Goal: Information Seeking & Learning: Learn about a topic

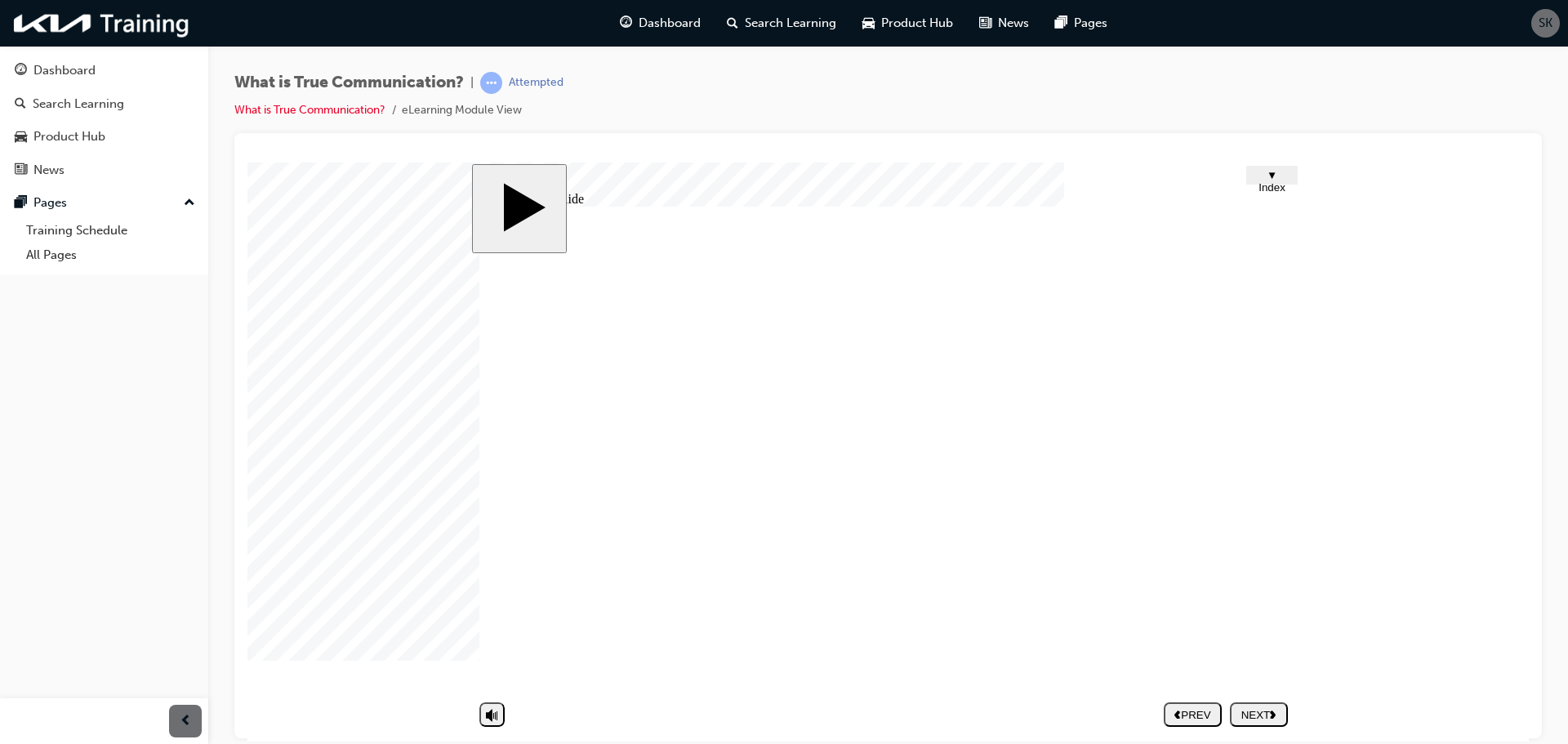
click at [1276, 712] on icon "next" at bounding box center [1273, 713] width 6 height 9
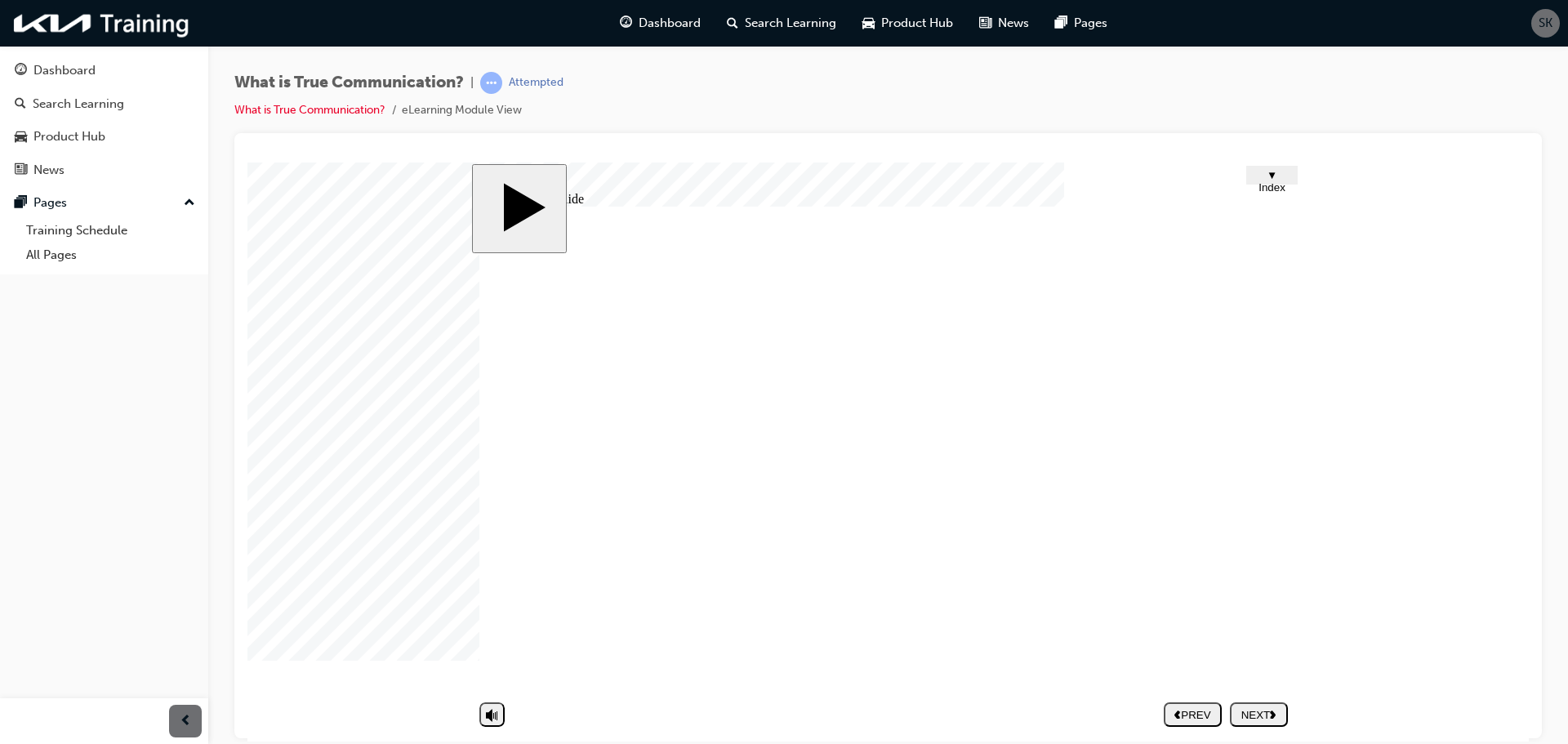
click at [1263, 712] on div "NEXT" at bounding box center [1258, 713] width 45 height 12
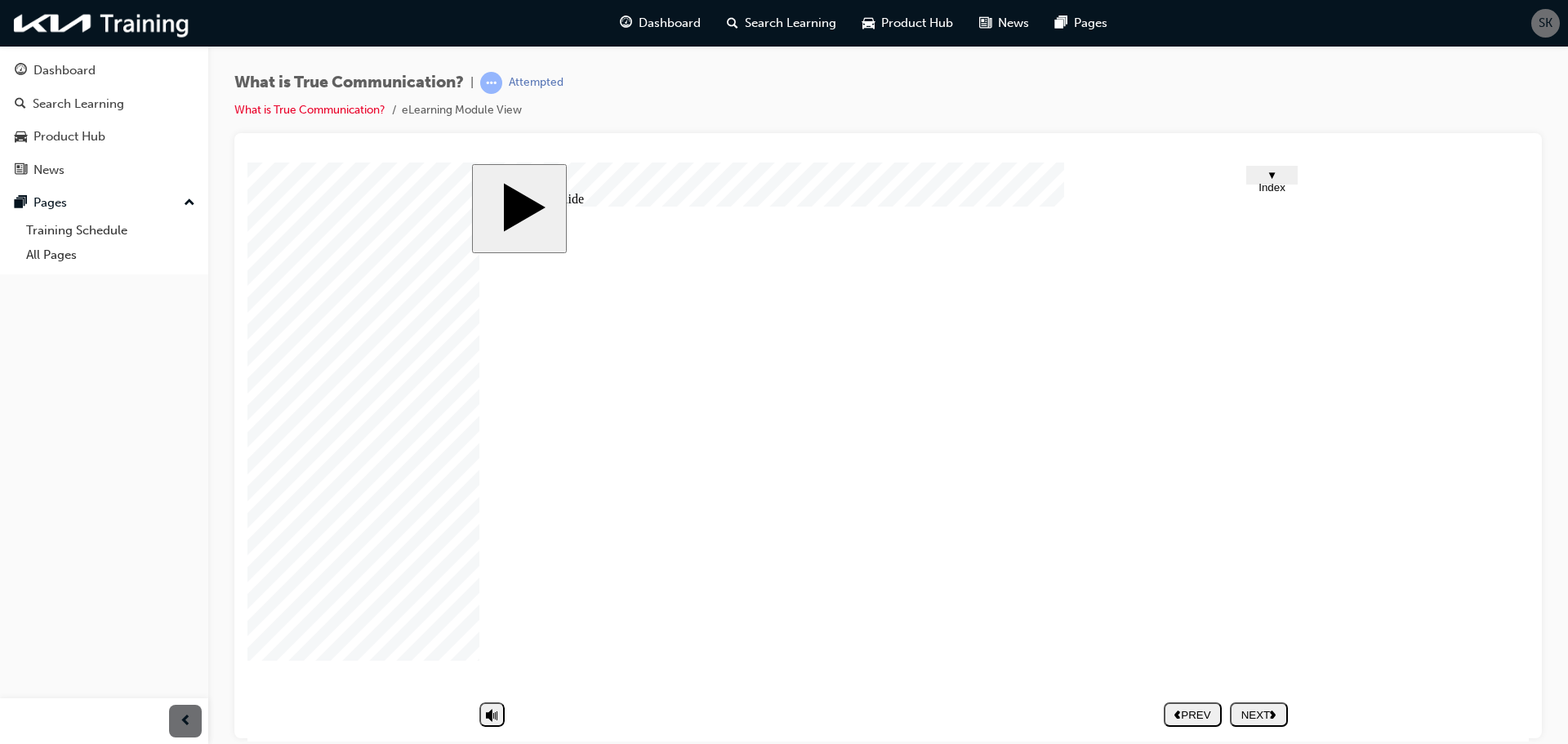
click at [1248, 720] on div "NEXT" at bounding box center [1258, 713] width 45 height 12
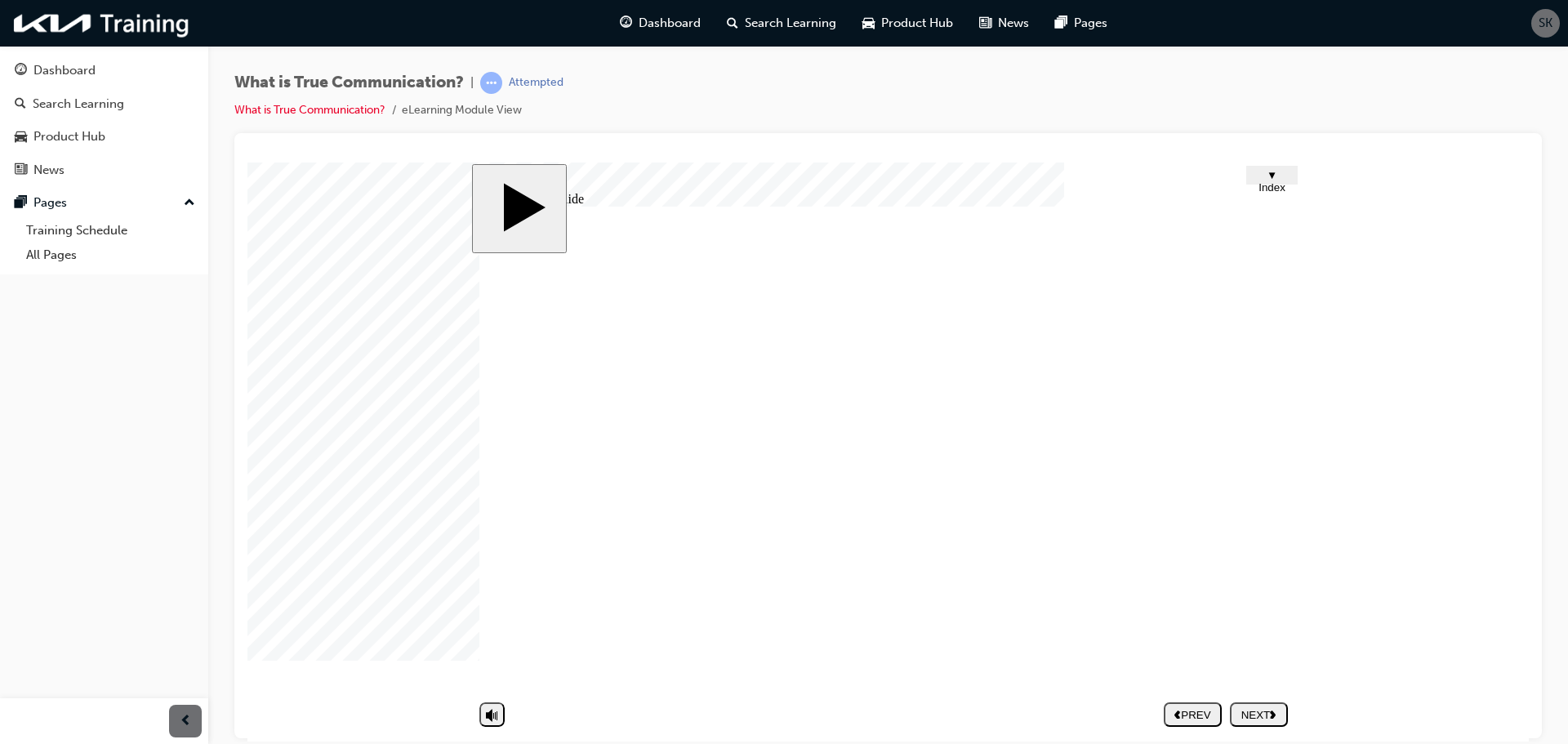
drag, startPoint x: 870, startPoint y: 492, endPoint x: 1135, endPoint y: 504, distance: 265.3
drag, startPoint x: 1135, startPoint y: 504, endPoint x: 870, endPoint y: 500, distance: 265.0
drag, startPoint x: 897, startPoint y: 546, endPoint x: 946, endPoint y: 546, distance: 49.0
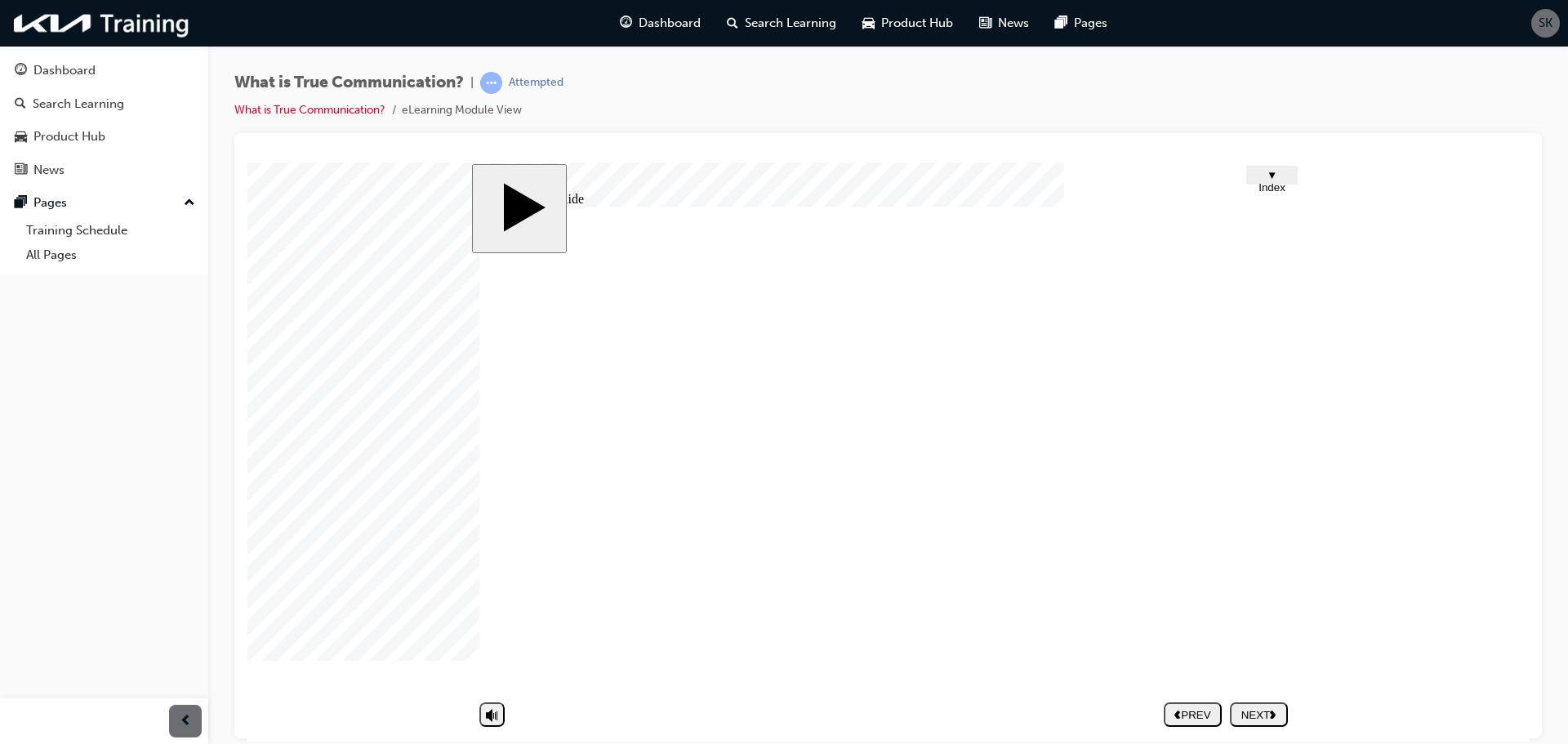
click at [1274, 717] on polygon "next" at bounding box center [1273, 713] width 5 height 8
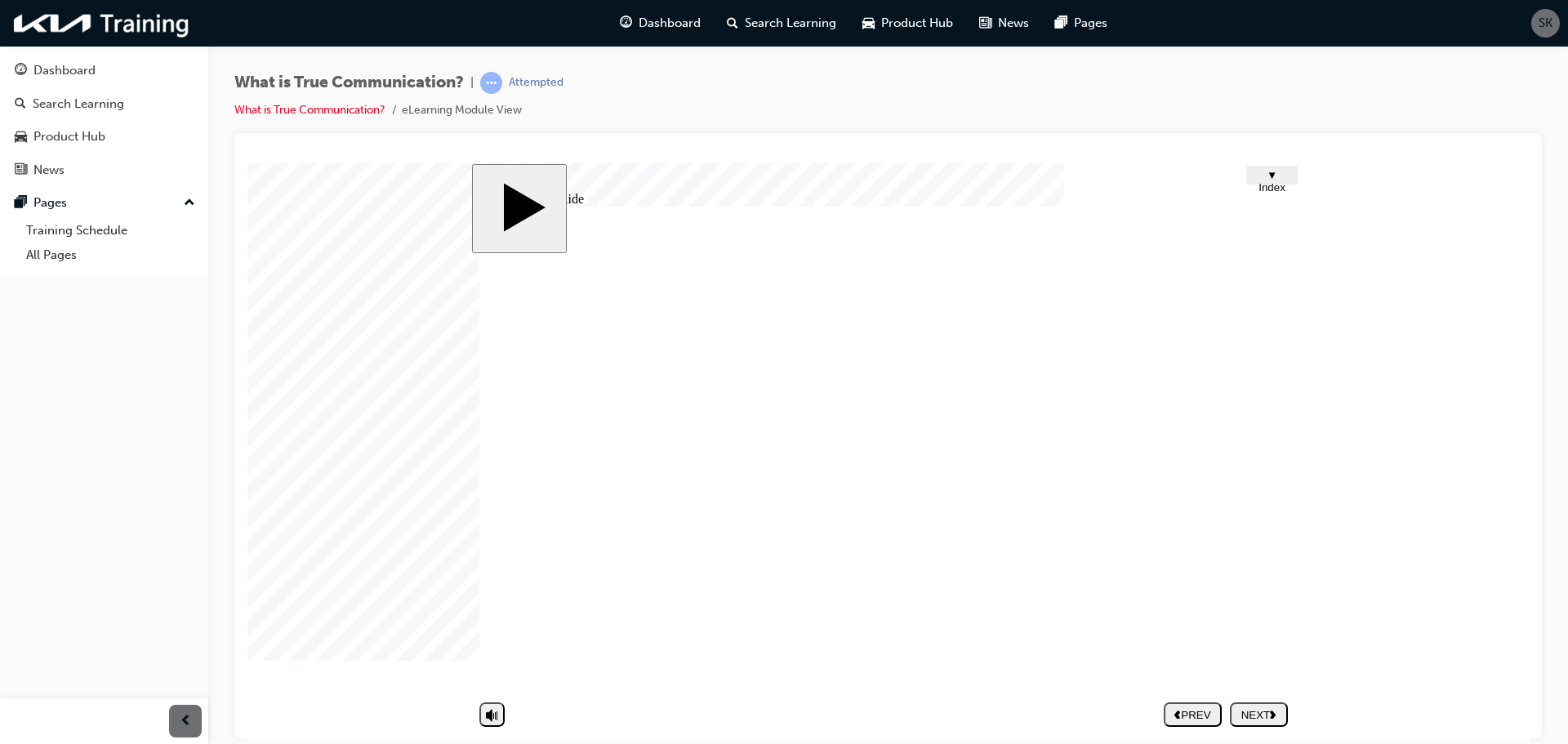
click at [1275, 708] on div "NEXT" at bounding box center [1258, 713] width 45 height 12
click at [1272, 712] on polygon "next" at bounding box center [1273, 713] width 5 height 8
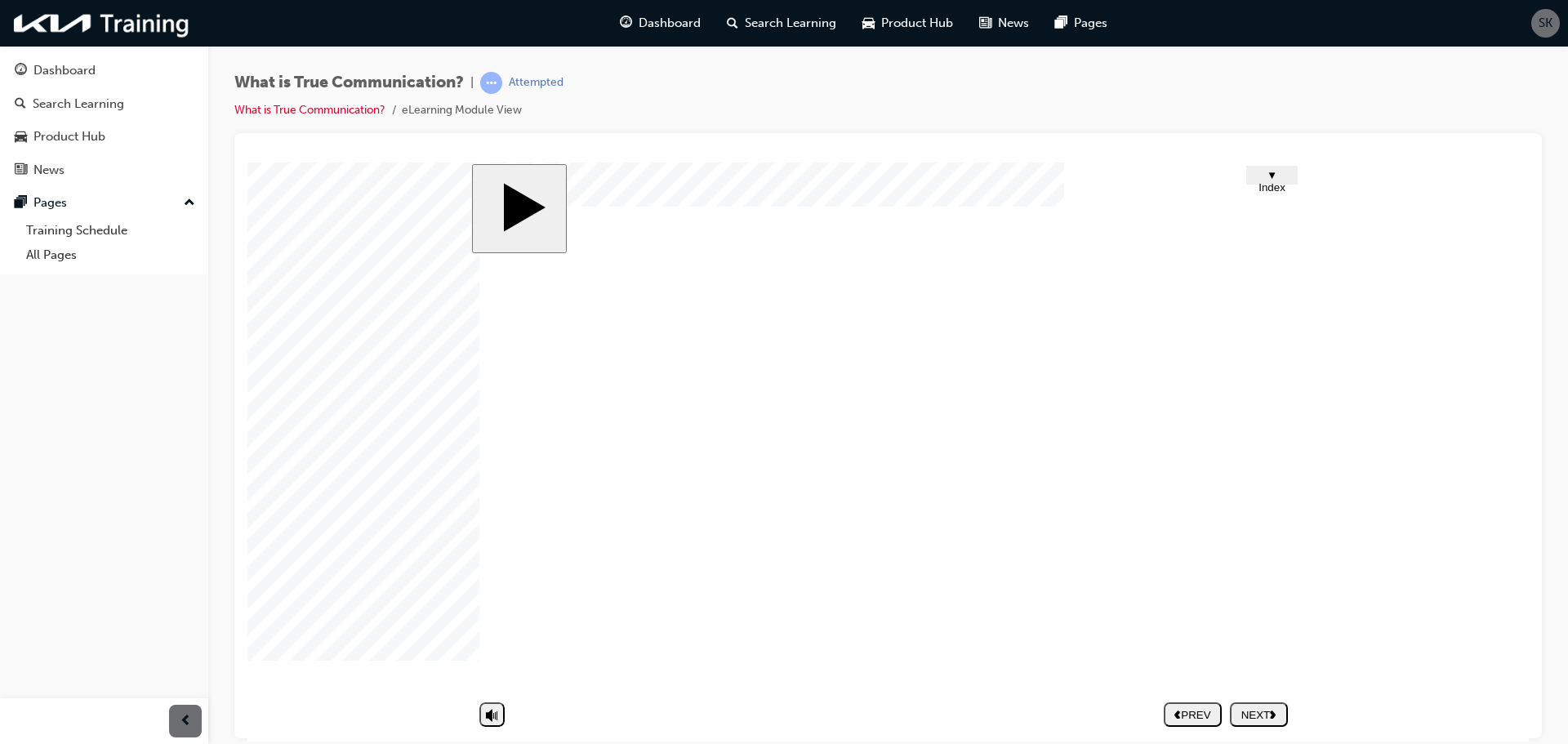
drag, startPoint x: 812, startPoint y: 555, endPoint x: 815, endPoint y: 571, distance: 16.3
drag, startPoint x: 1073, startPoint y: 662, endPoint x: 1330, endPoint y: 626, distance: 259.5
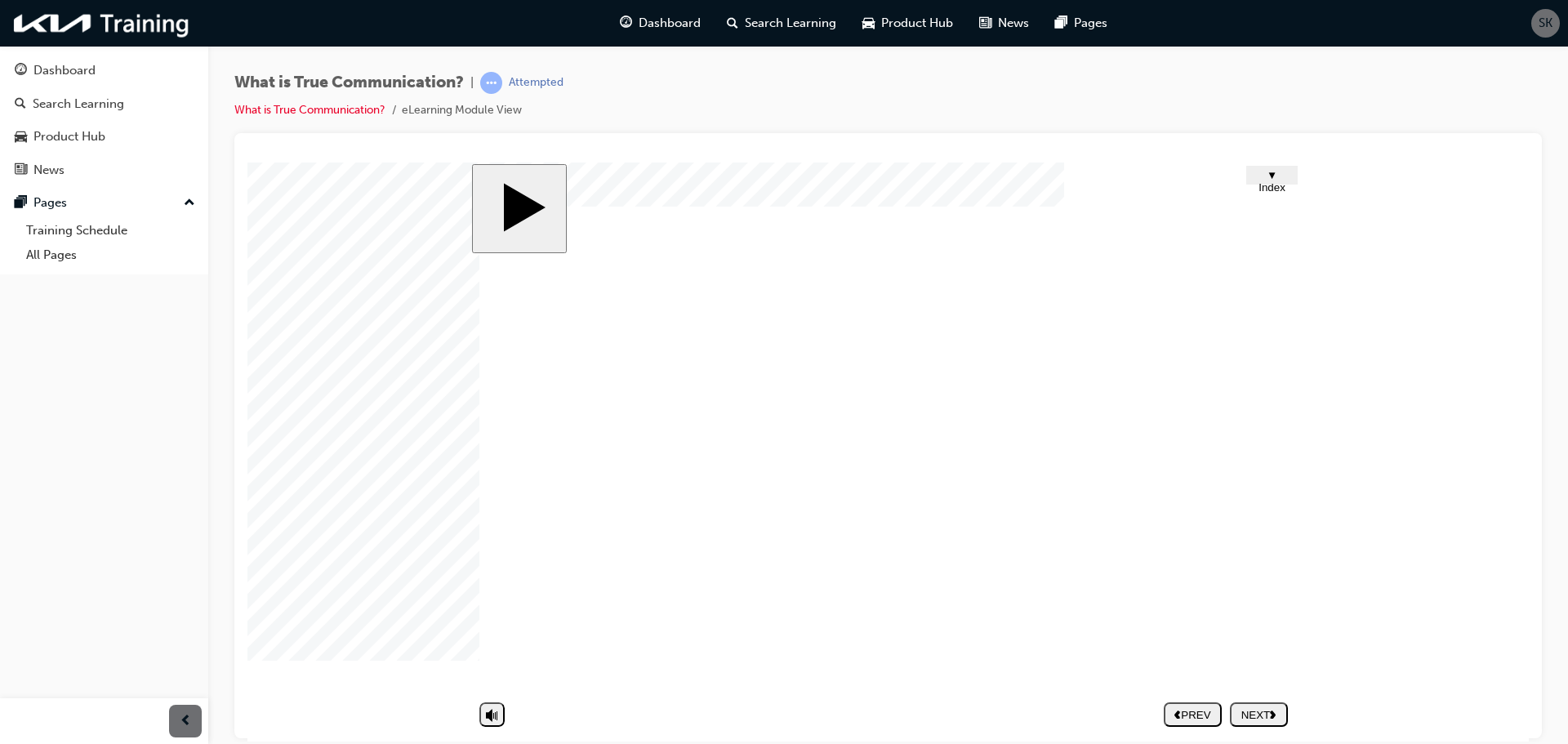
click at [1341, 623] on body "slide: Summary Group 4 Lesson 1. What is Communication? Group 1 Definition of c…" at bounding box center [888, 450] width 1281 height 578
click at [1315, 479] on body "slide: Summary Group 4 Lesson 1. What is Communication? Group 1 Definition of c…" at bounding box center [888, 450] width 1281 height 578
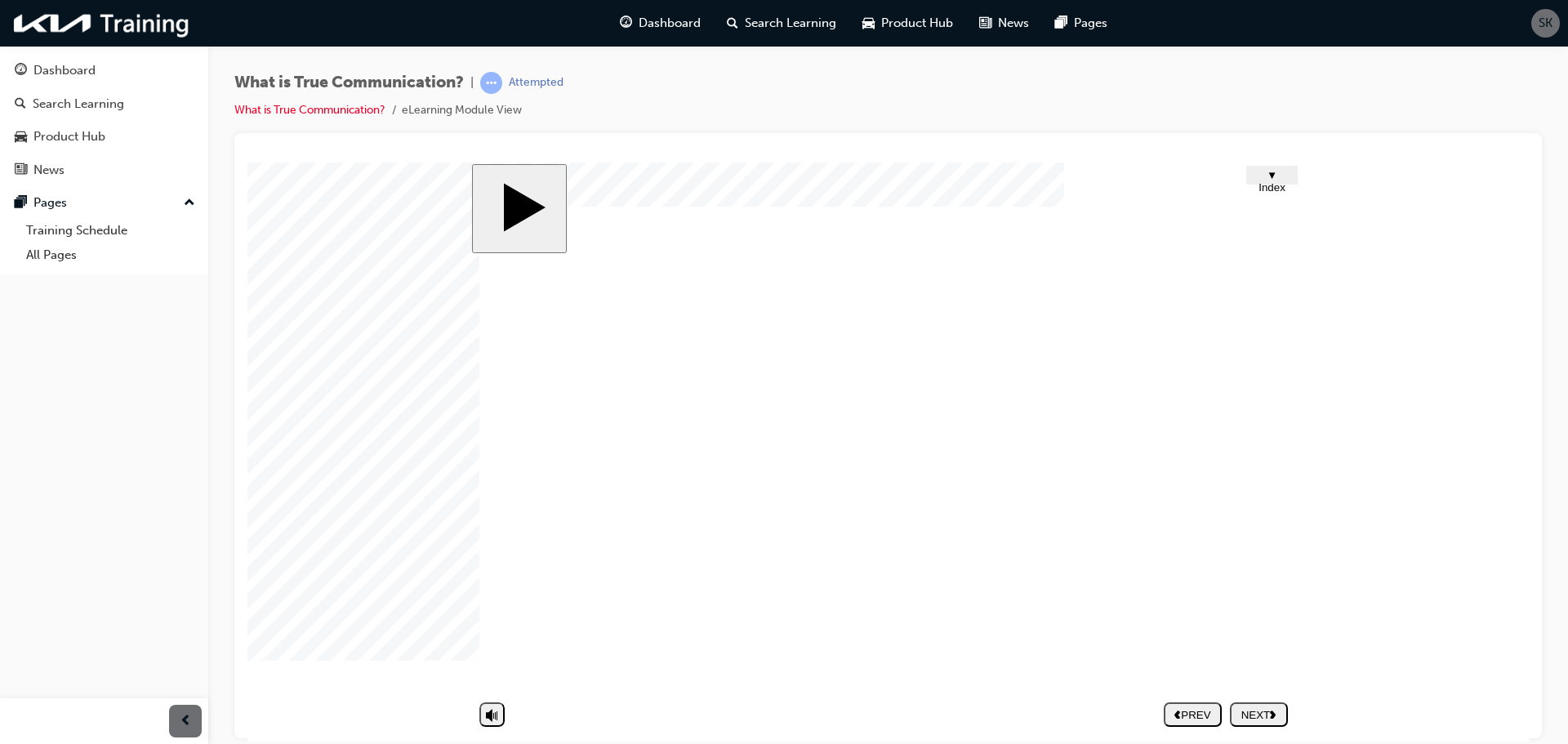
click at [1269, 717] on div "NEXT" at bounding box center [1258, 713] width 45 height 12
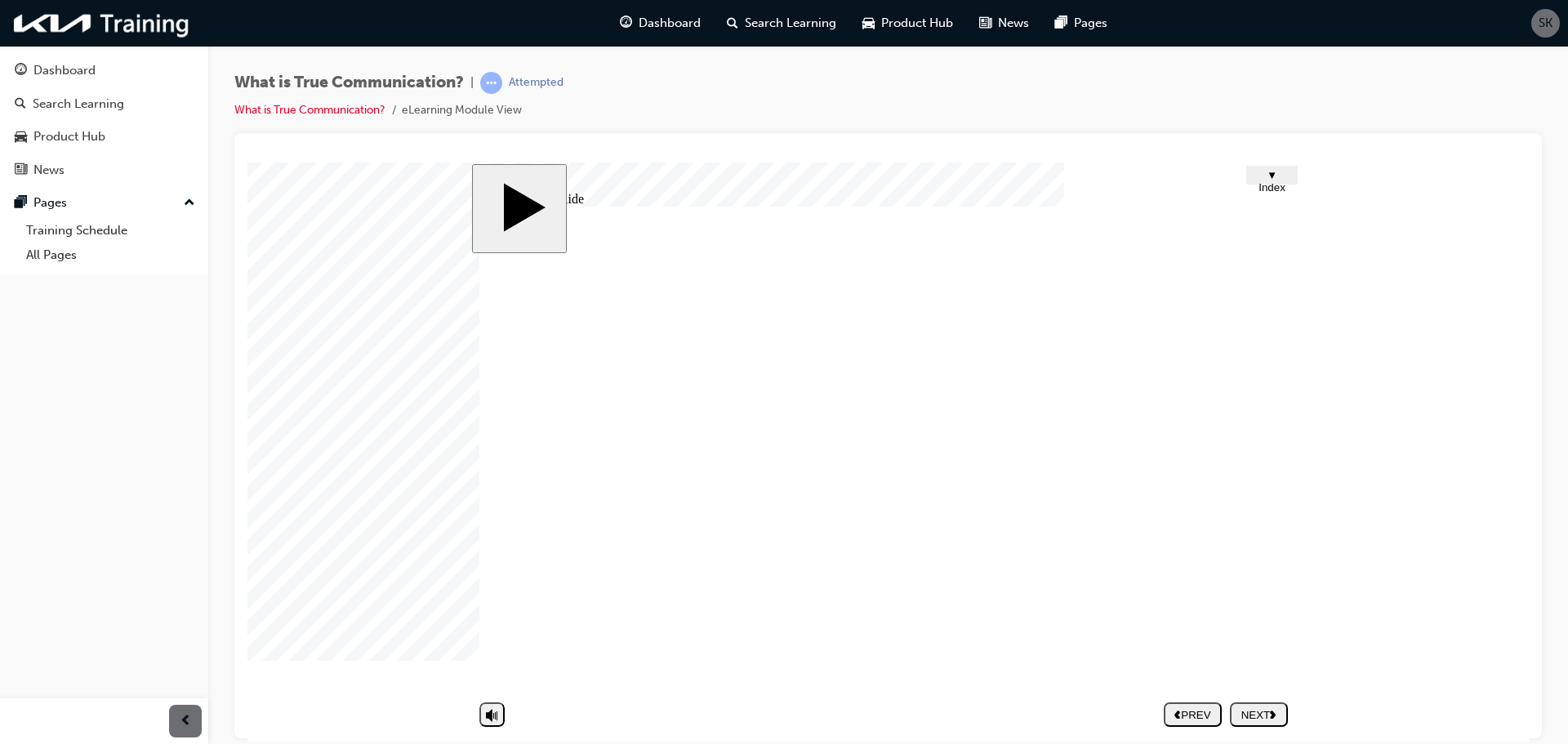
click at [1264, 710] on div "NEXT" at bounding box center [1258, 713] width 45 height 12
click at [1418, 360] on body "slide: Finish Trapezoid 1 Trapezoid 2 Rectangle 1 Rectangle 2 You have complete…" at bounding box center [888, 450] width 1281 height 578
click at [1407, 425] on body "slide: Finish Trapezoid 1 Trapezoid 2 Rectangle 1 Rectangle 2 You have complete…" at bounding box center [888, 450] width 1281 height 578
click at [283, 115] on link "What is True Communication?" at bounding box center [310, 109] width 151 height 14
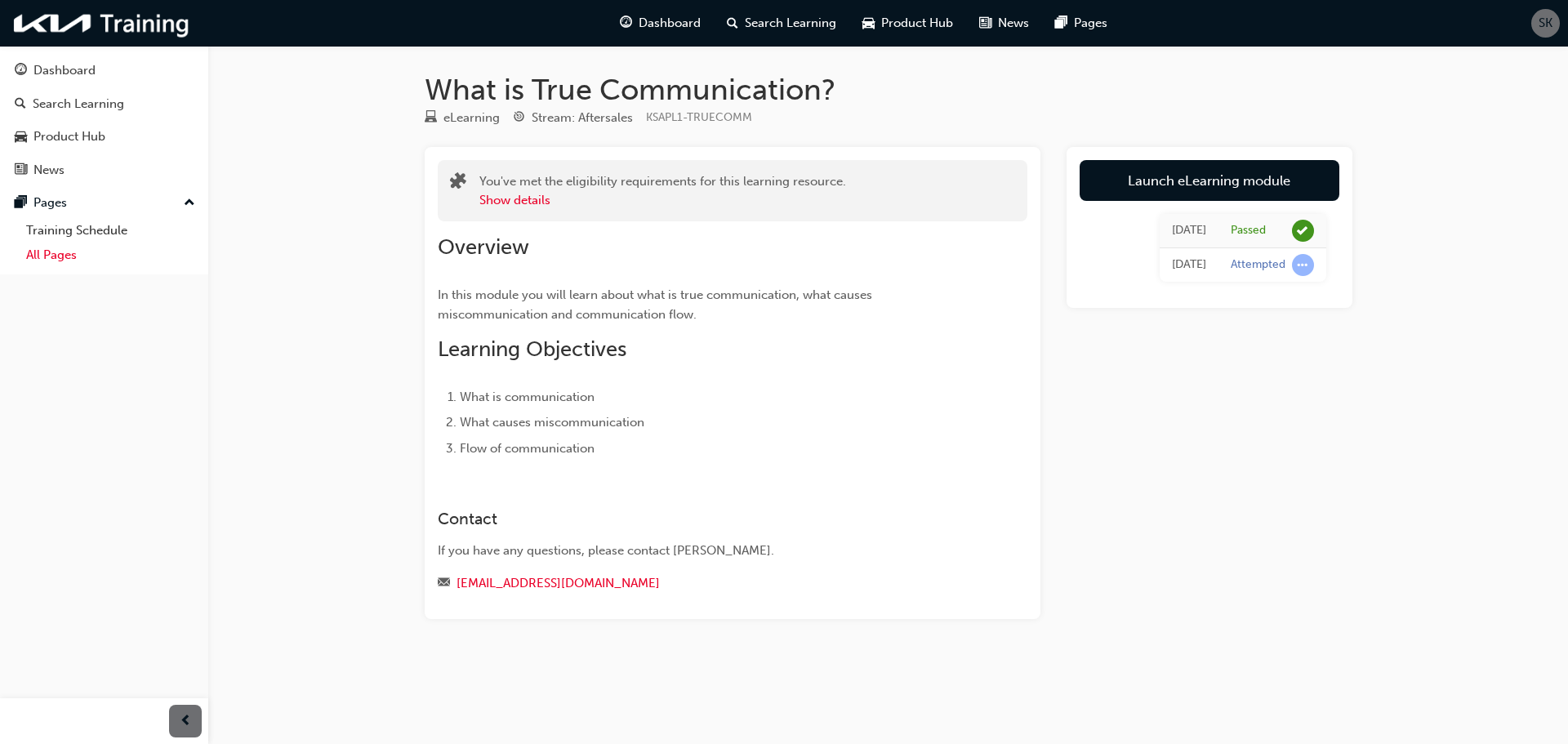
click at [74, 257] on link "All Pages" at bounding box center [111, 255] width 182 height 25
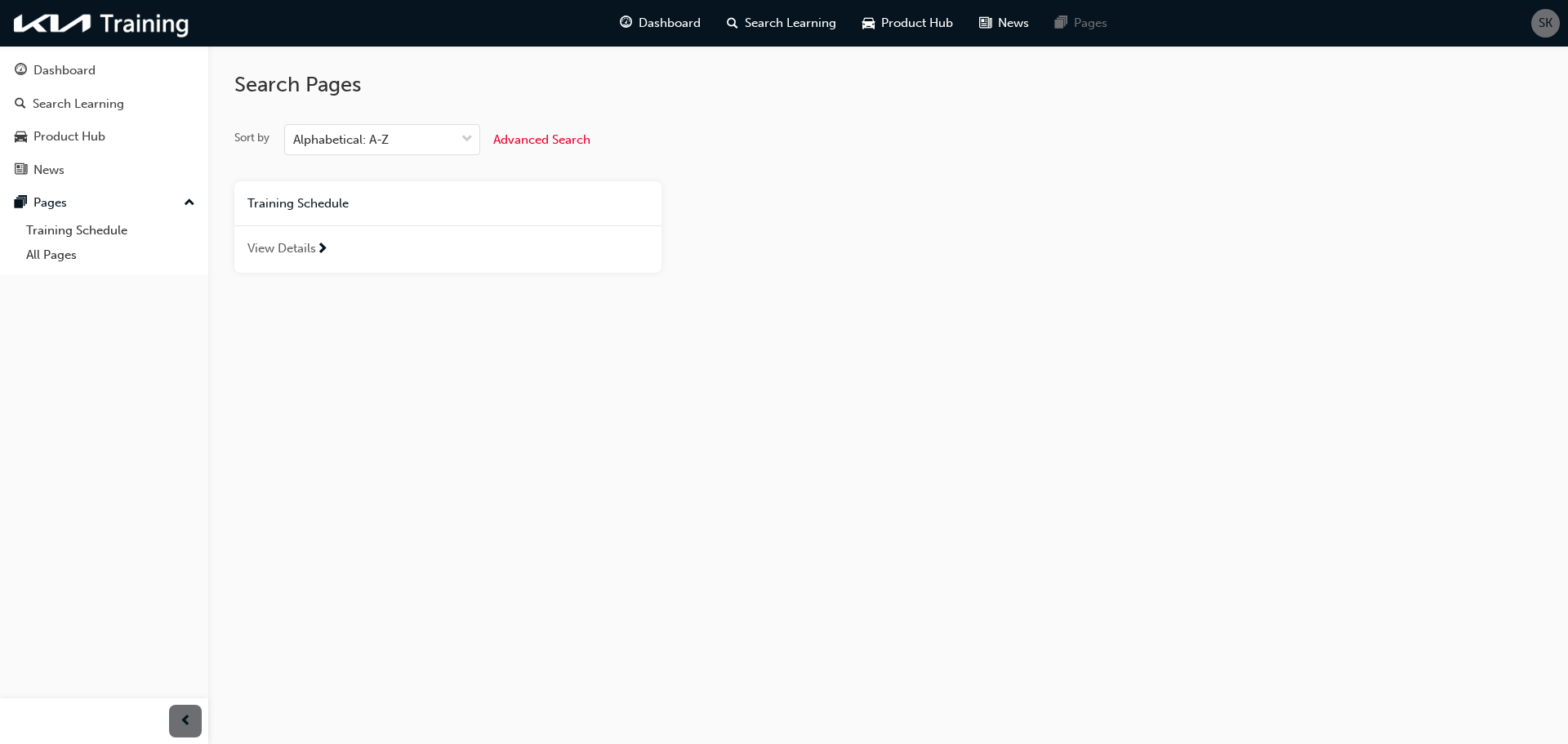
click at [247, 245] on div "View Details" at bounding box center [447, 249] width 427 height 47
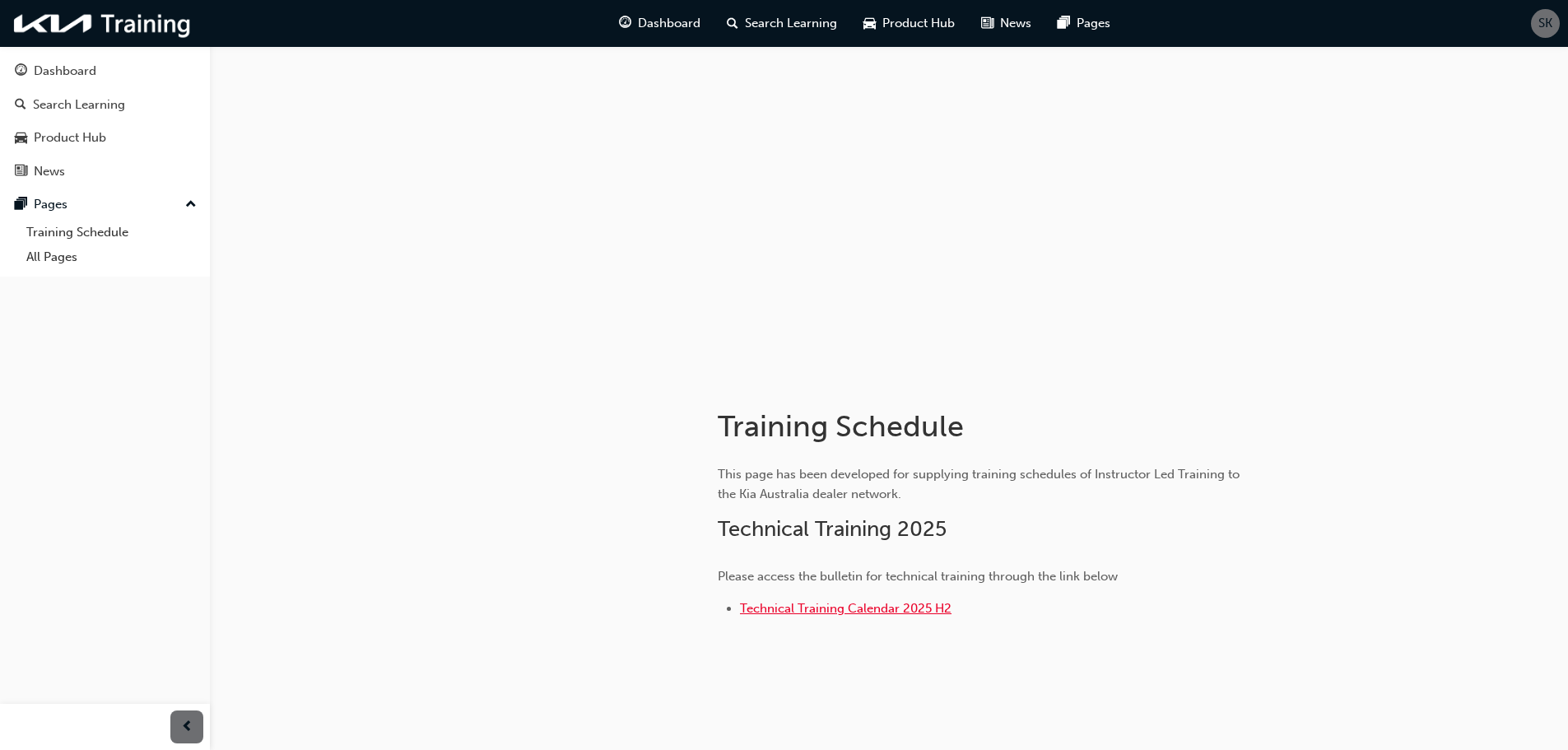
click at [880, 609] on span "Technical Training Calendar 2025 H2" at bounding box center [846, 608] width 211 height 15
click at [99, 224] on link "Training Schedule" at bounding box center [112, 232] width 184 height 26
click at [54, 73] on div "Dashboard" at bounding box center [65, 71] width 62 height 19
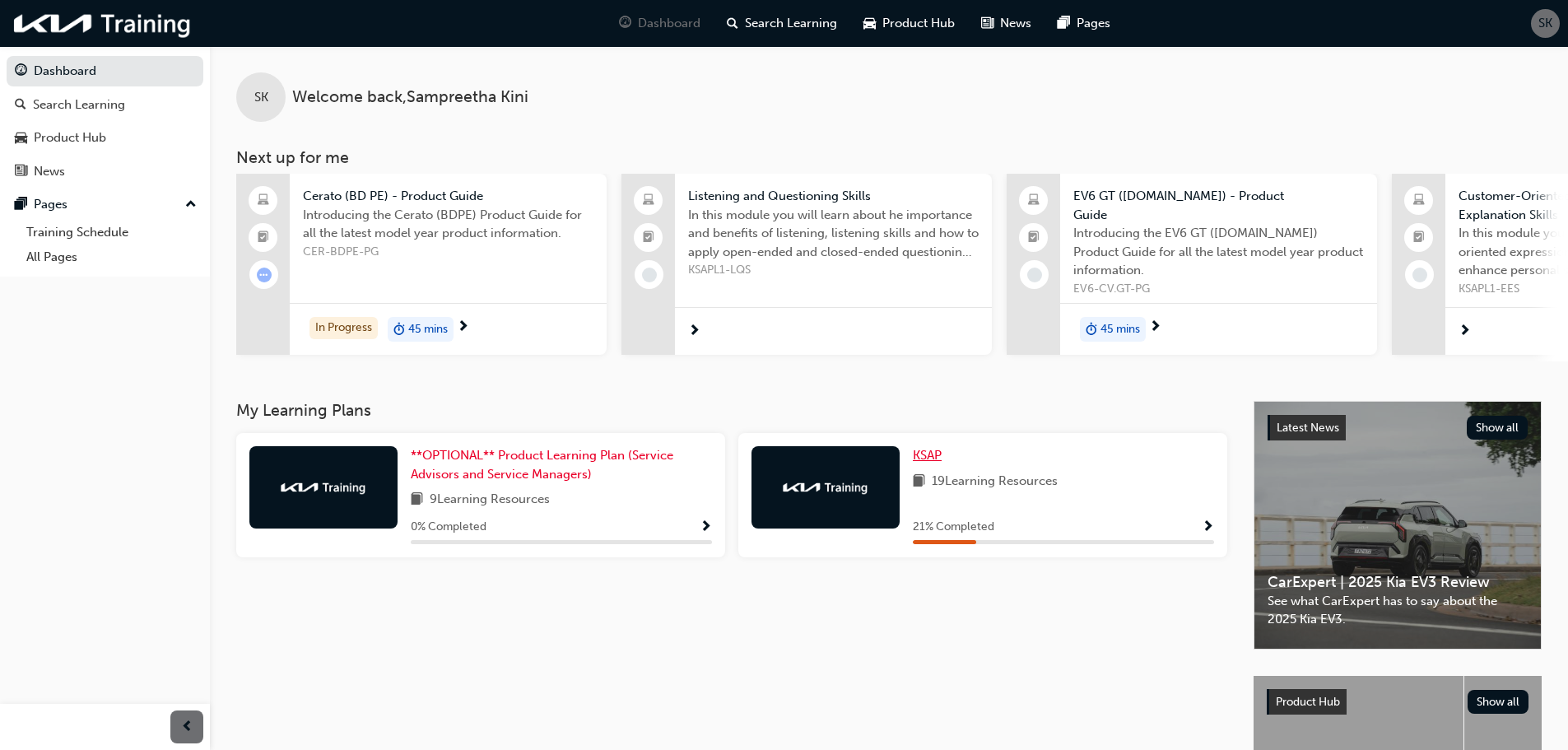
click at [936, 460] on span "KSAP" at bounding box center [927, 455] width 28 height 15
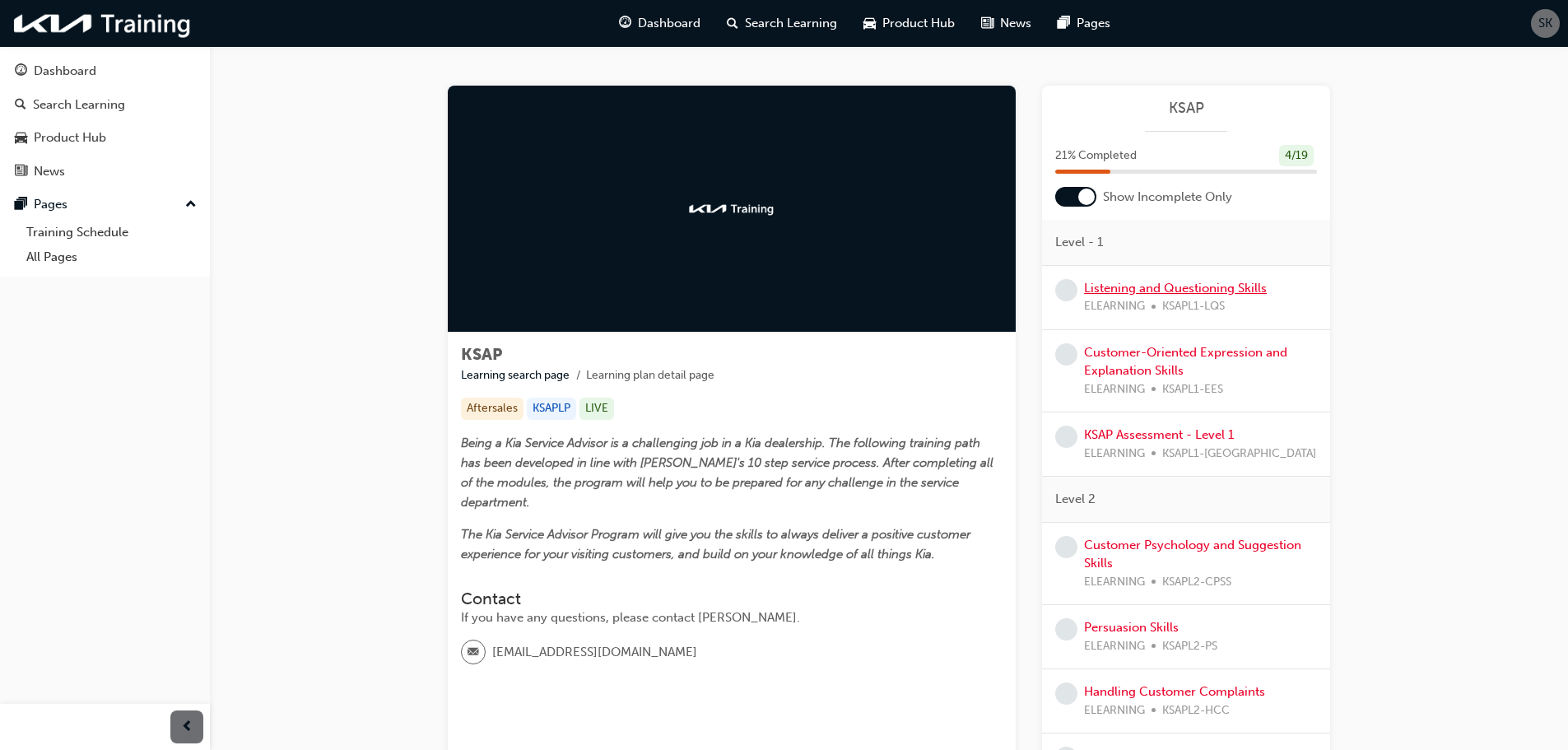
click at [1134, 285] on link "Listening and Questioning Skills" at bounding box center [1175, 288] width 183 height 15
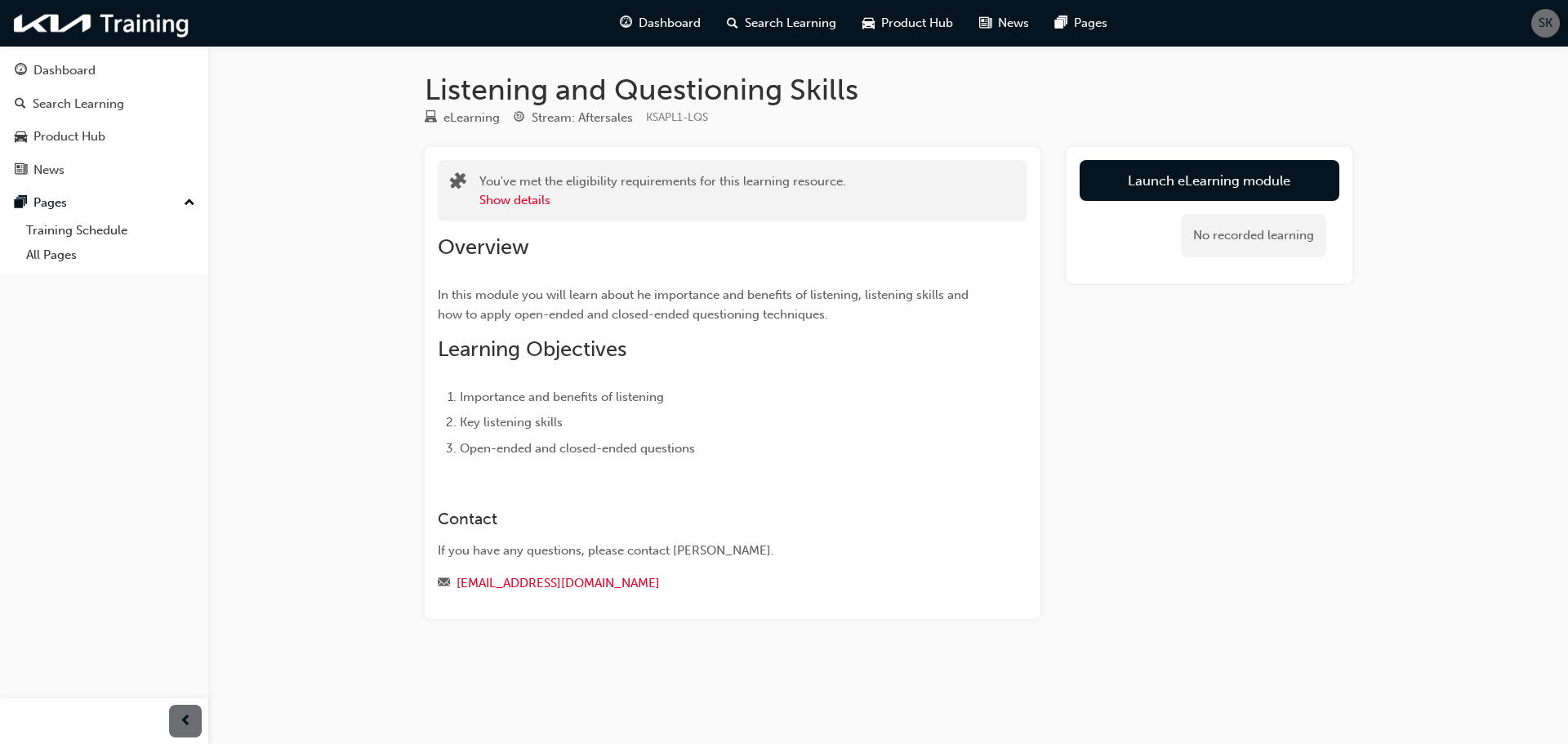
click at [1212, 181] on link "Launch eLearning module" at bounding box center [1209, 180] width 260 height 41
